Goal: Information Seeking & Learning: Find specific fact

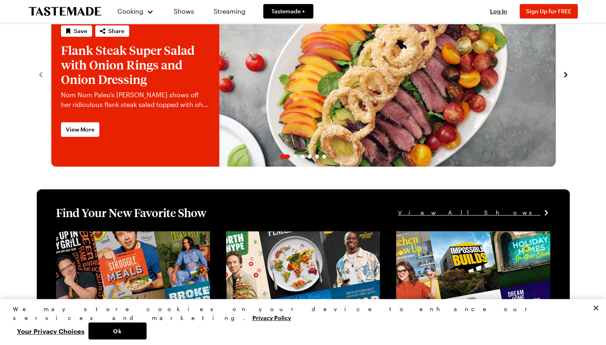
scroll to position [121, 0]
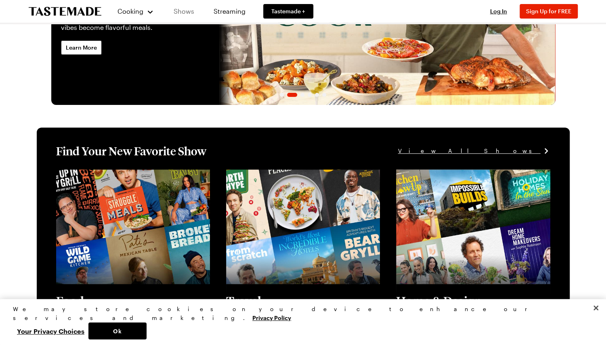
click at [180, 10] on link "Shows" at bounding box center [184, 11] width 37 height 23
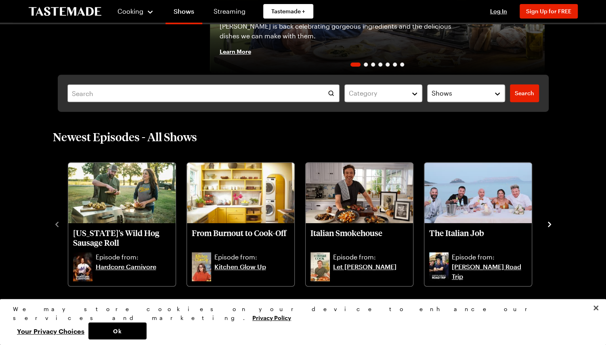
scroll to position [162, 0]
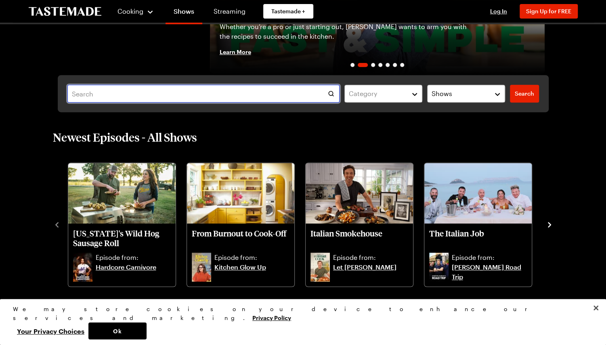
click at [103, 94] on input "text" at bounding box center [203, 94] width 273 height 18
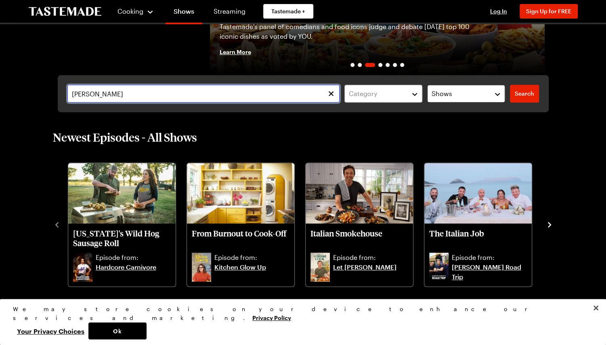
type input "[PERSON_NAME]"
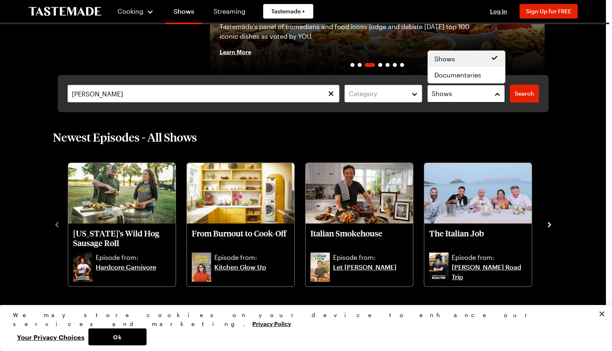
click at [499, 92] on button "Shows" at bounding box center [466, 94] width 78 height 18
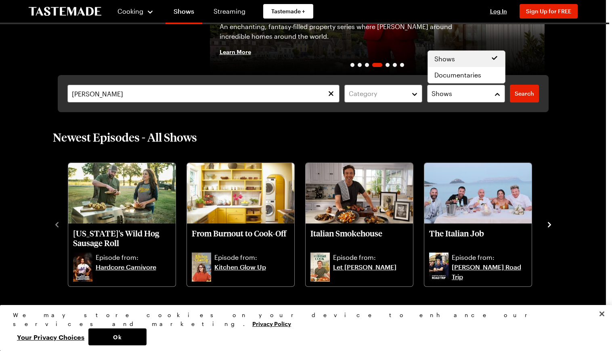
click at [528, 93] on div "[PERSON_NAME] Category Shows Search Search" at bounding box center [303, 93] width 491 height 37
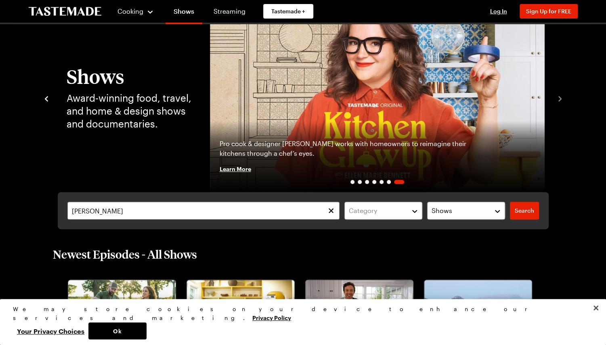
scroll to position [0, 0]
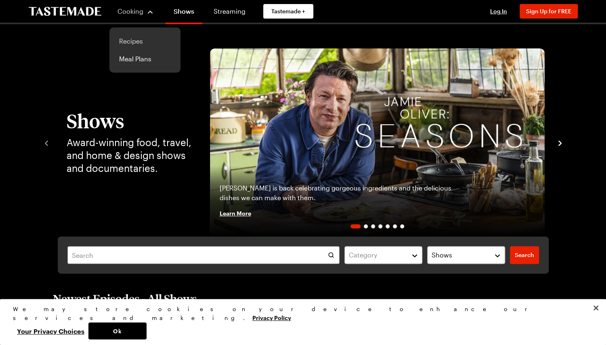
click at [131, 39] on link "Recipes" at bounding box center [144, 41] width 61 height 18
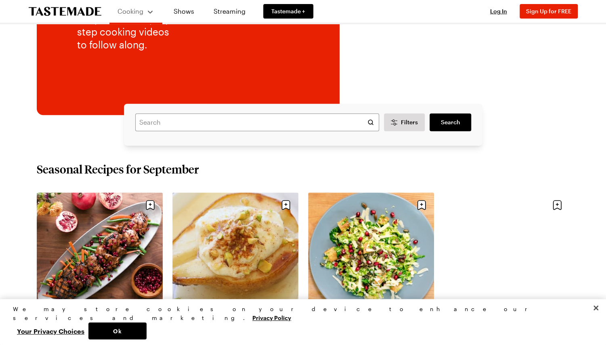
scroll to position [162, 0]
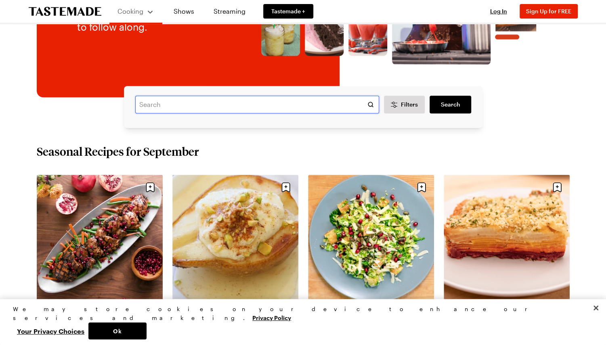
click at [191, 105] on input "text" at bounding box center [257, 105] width 244 height 18
type input "gordon ramsey tacos"
click at [455, 101] on span "Search" at bounding box center [450, 105] width 19 height 8
